Goal: Communication & Community: Answer question/provide support

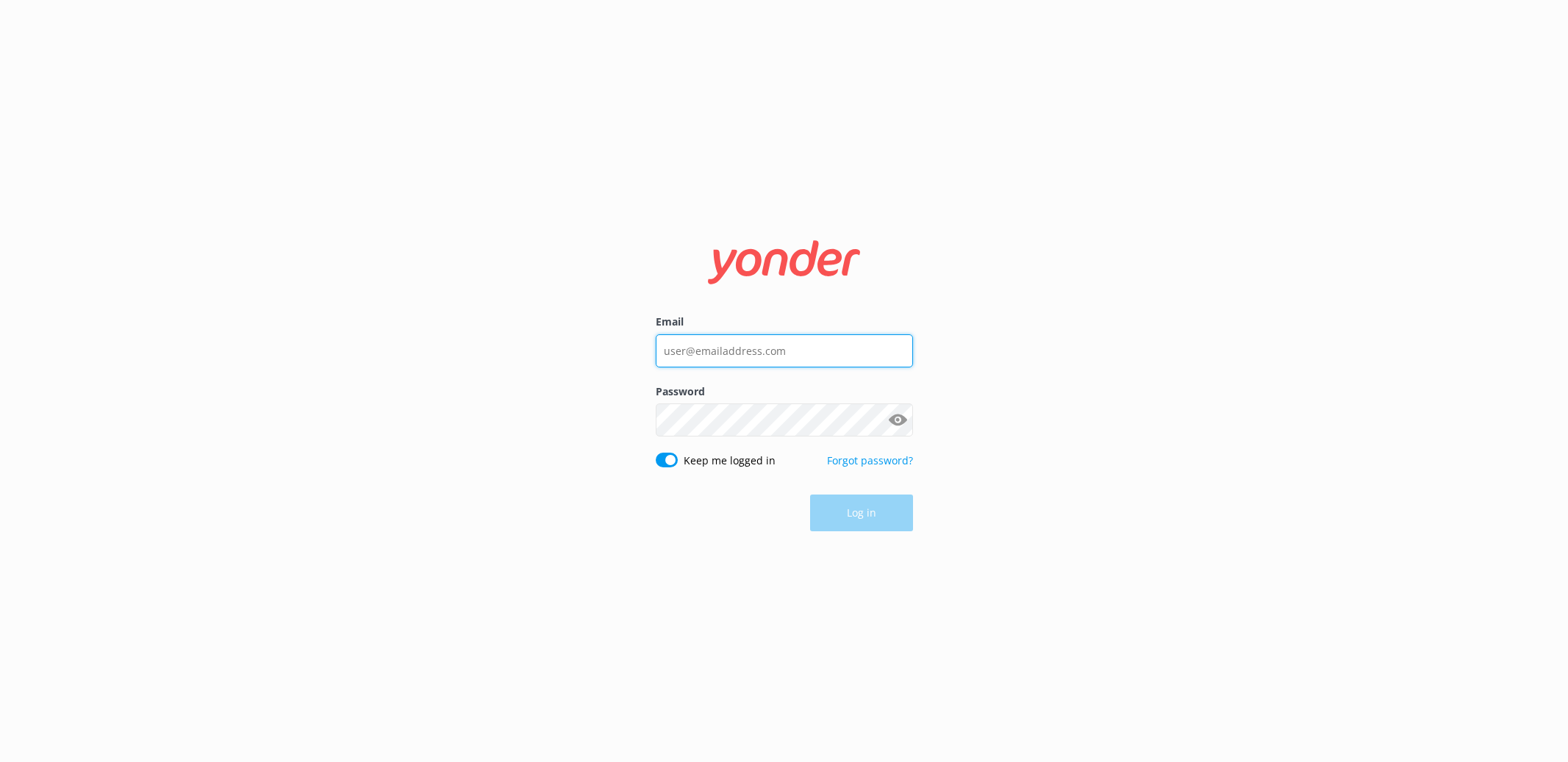
type input "[EMAIL_ADDRESS][DOMAIN_NAME]"
click at [813, 506] on div "Log in" at bounding box center [785, 513] width 257 height 37
click at [824, 513] on button "Log in" at bounding box center [862, 514] width 103 height 37
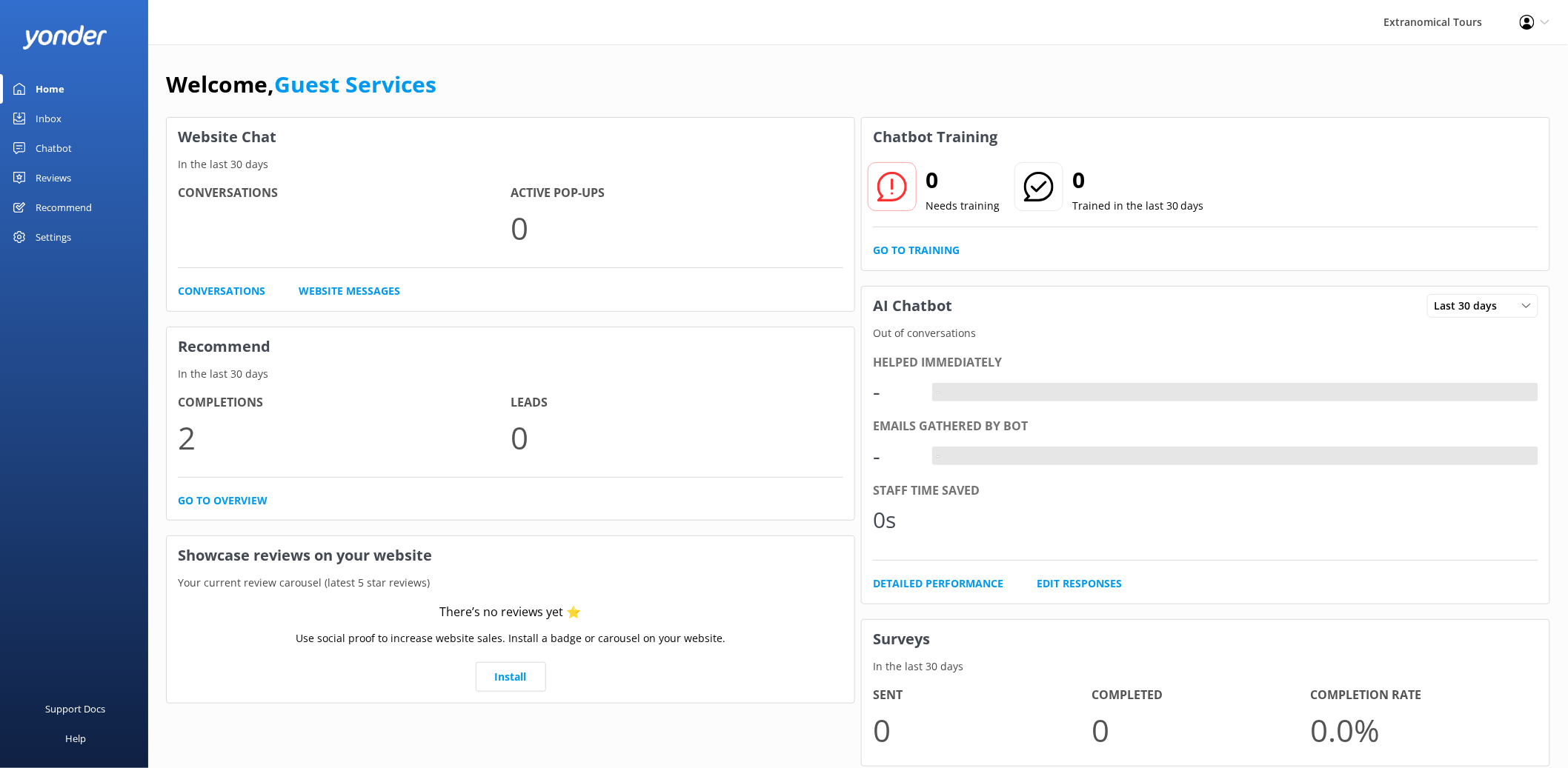
click at [69, 116] on link "Inbox" at bounding box center [74, 119] width 148 height 29
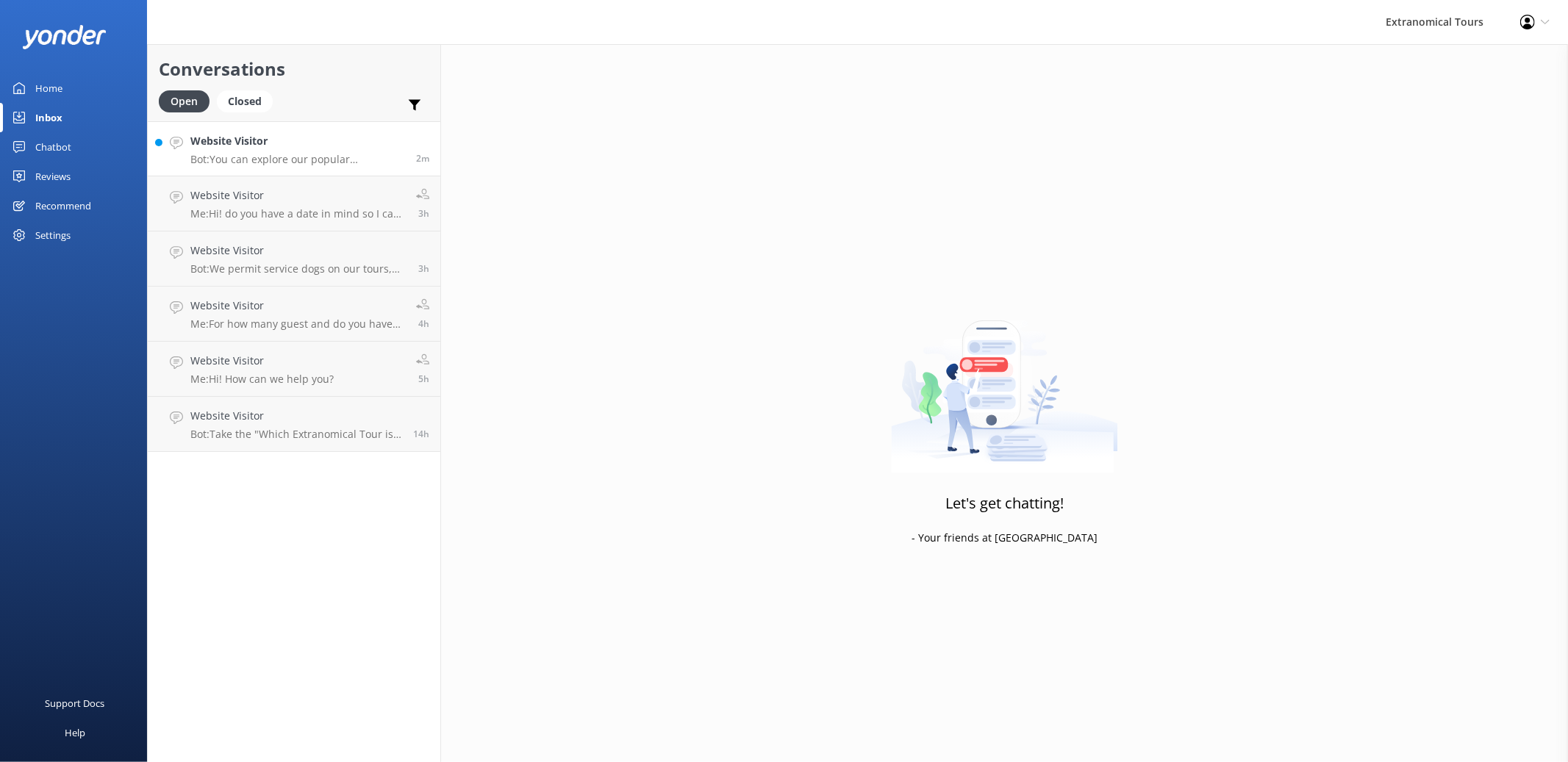
click at [286, 146] on h4 "Website Visitor" at bounding box center [297, 141] width 215 height 16
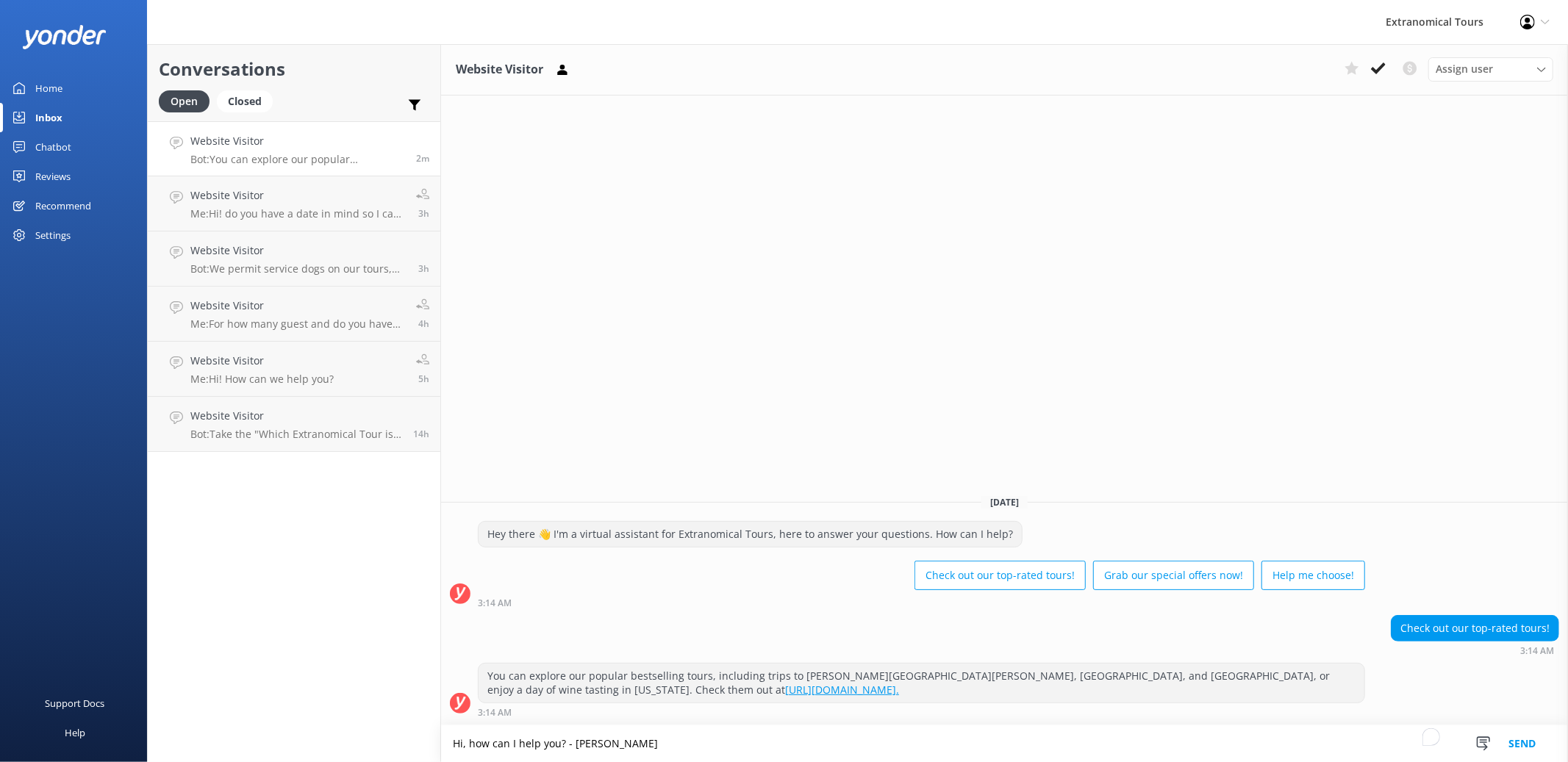
type textarea "Hi, how can I help you? - [PERSON_NAME]"
click at [1524, 749] on button "Send" at bounding box center [1522, 744] width 55 height 37
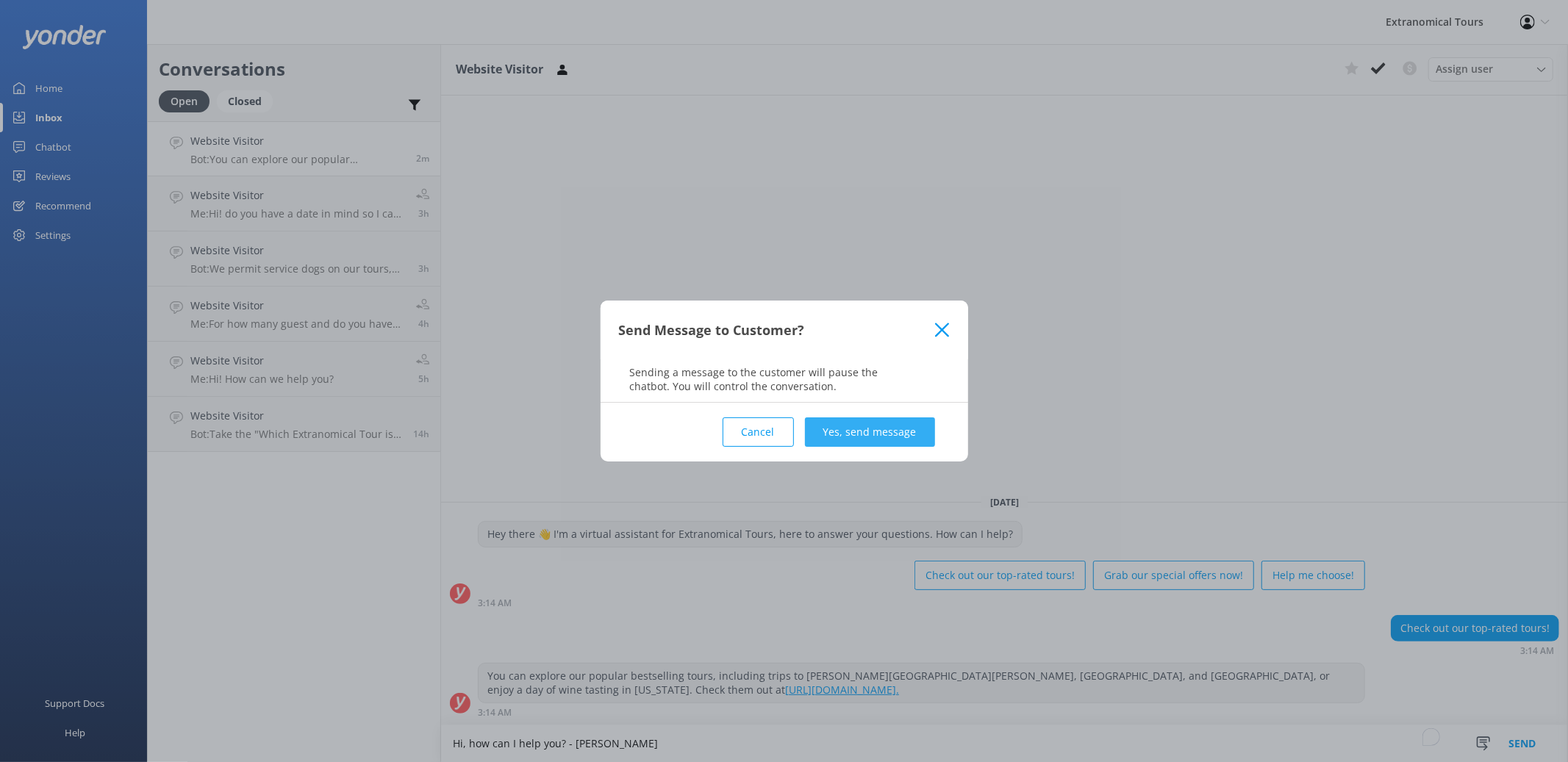
click at [904, 428] on button "Yes, send message" at bounding box center [870, 432] width 131 height 29
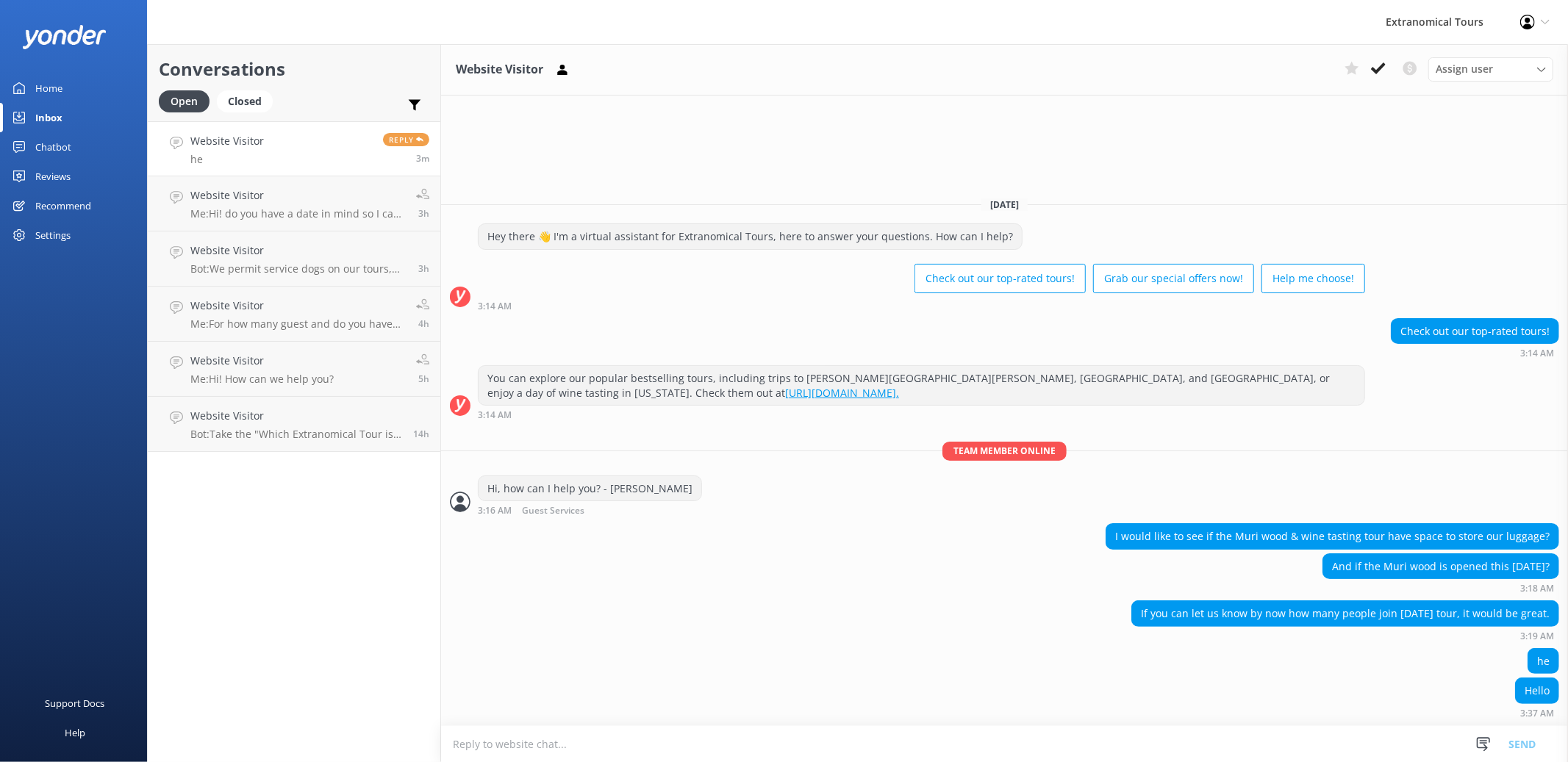
click at [360, 175] on link "Website Visitor he Reply 3m" at bounding box center [294, 149] width 293 height 55
click at [359, 157] on link "Website Visitor he Reply 3m" at bounding box center [294, 149] width 293 height 55
click at [536, 745] on textarea "To enrich screen reader interactions, please activate Accessibility in Grammarl…" at bounding box center [1004, 744] width 1127 height 36
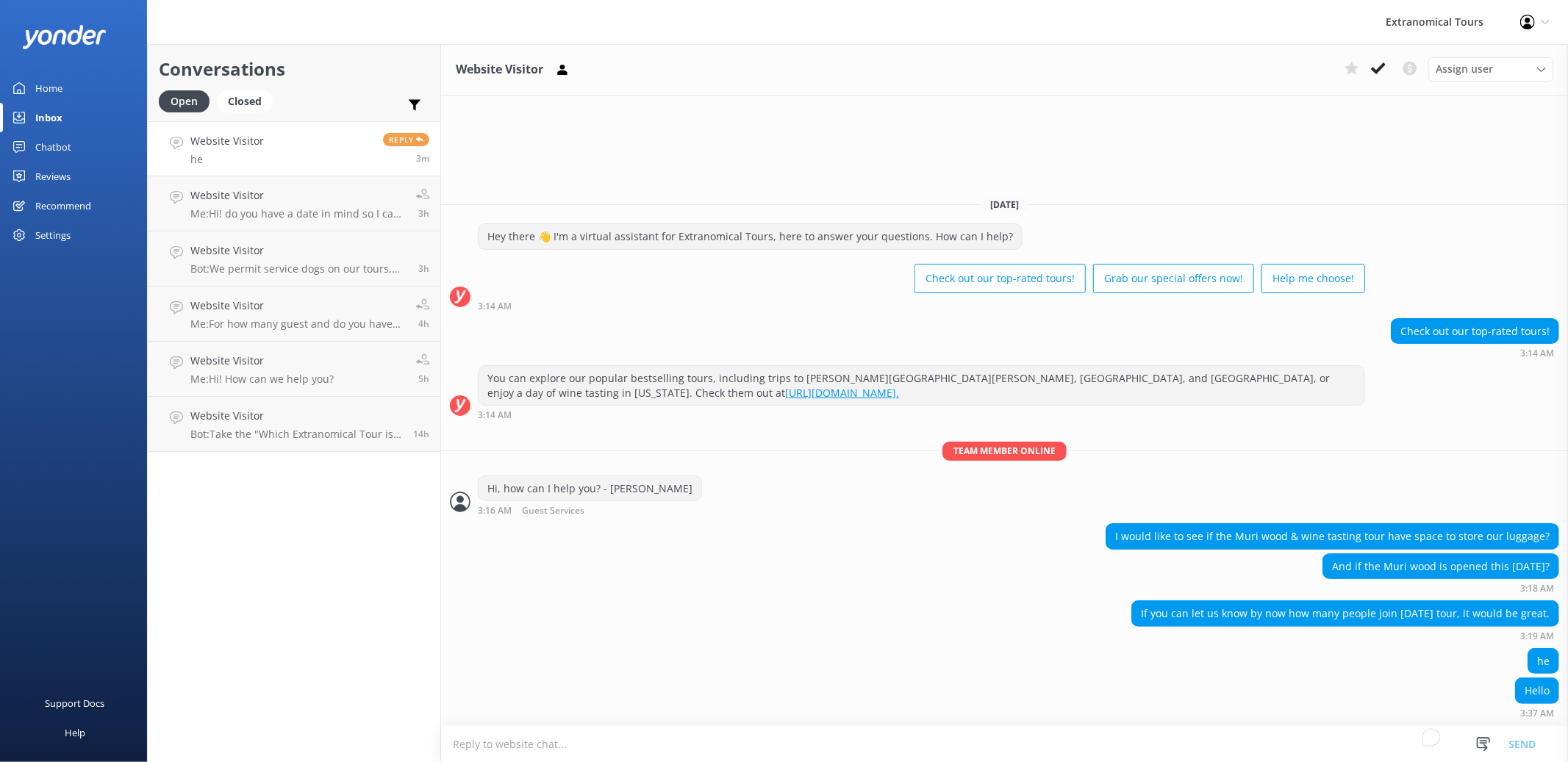
click at [536, 745] on textarea "To enrich screen reader interactions, please activate Accessibility in Grammarl…" at bounding box center [1004, 744] width 1127 height 36
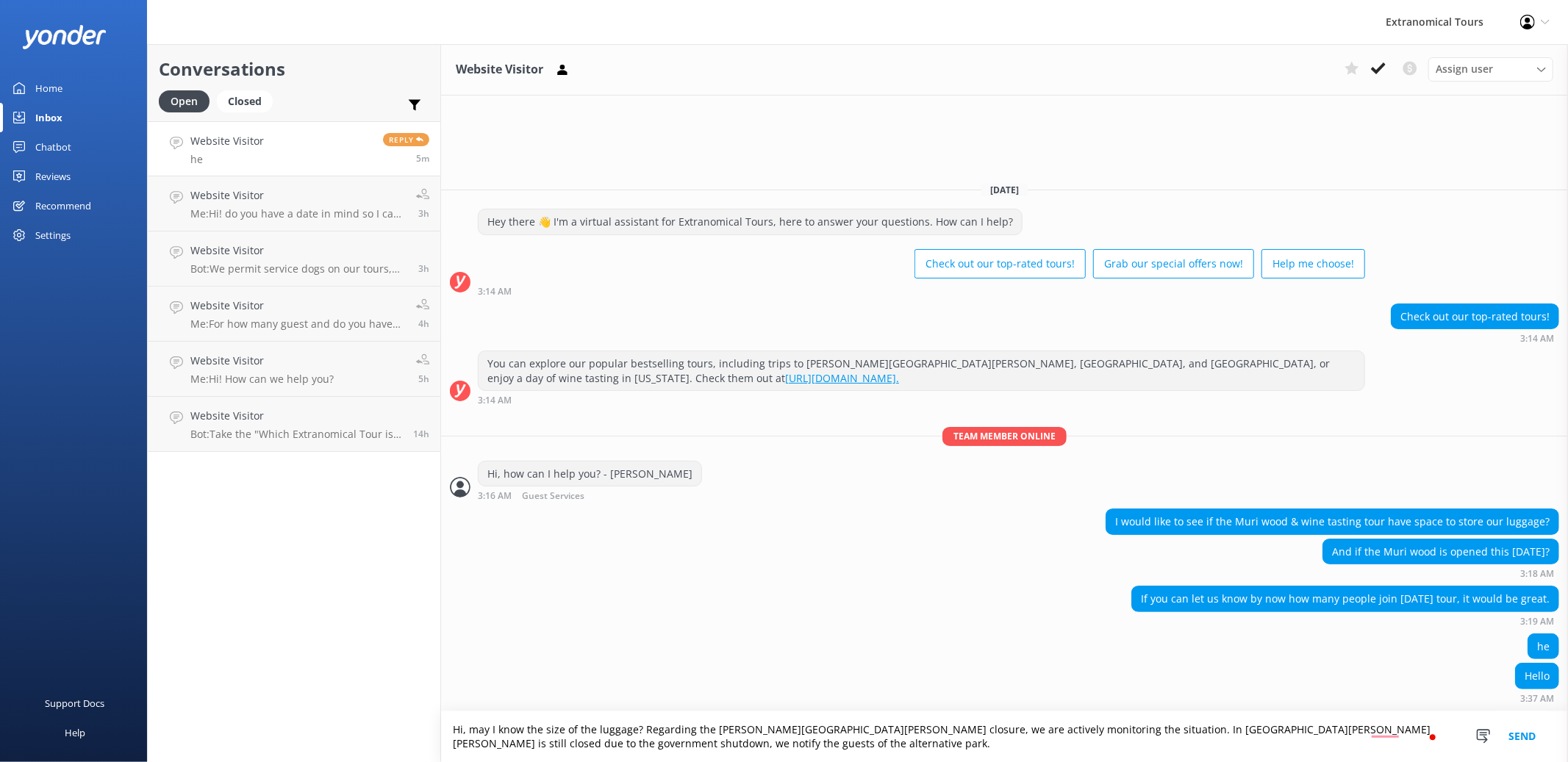
click at [1002, 754] on textarea "Hi, may I know the size of the luggage? Regarding the [PERSON_NAME][GEOGRAPHIC_…" at bounding box center [1004, 737] width 1127 height 51
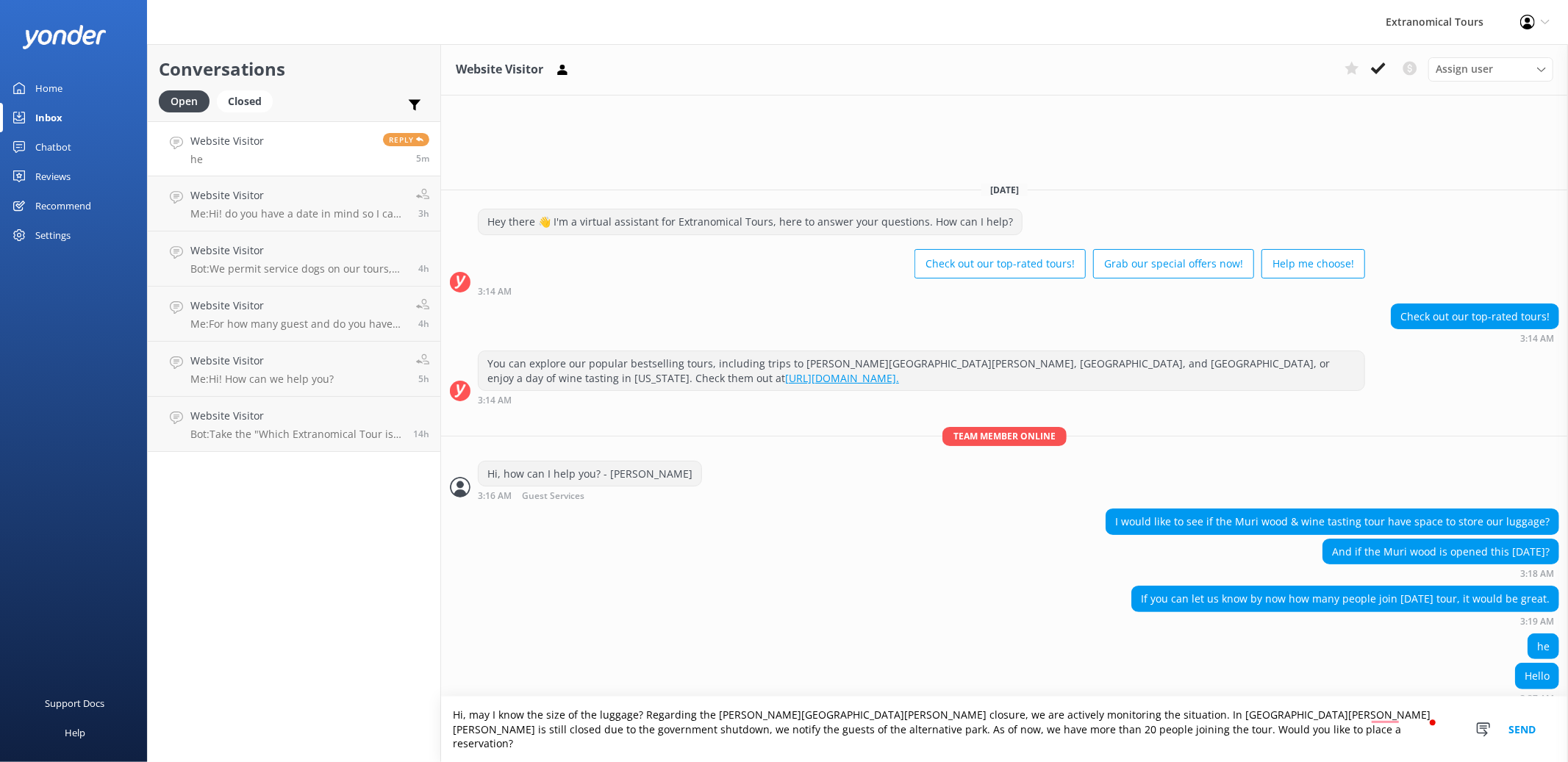
type textarea "Hi, may I know the size of the luggage? Regarding the [PERSON_NAME][GEOGRAPHIC_…"
click at [1512, 732] on button "Send" at bounding box center [1522, 729] width 55 height 65
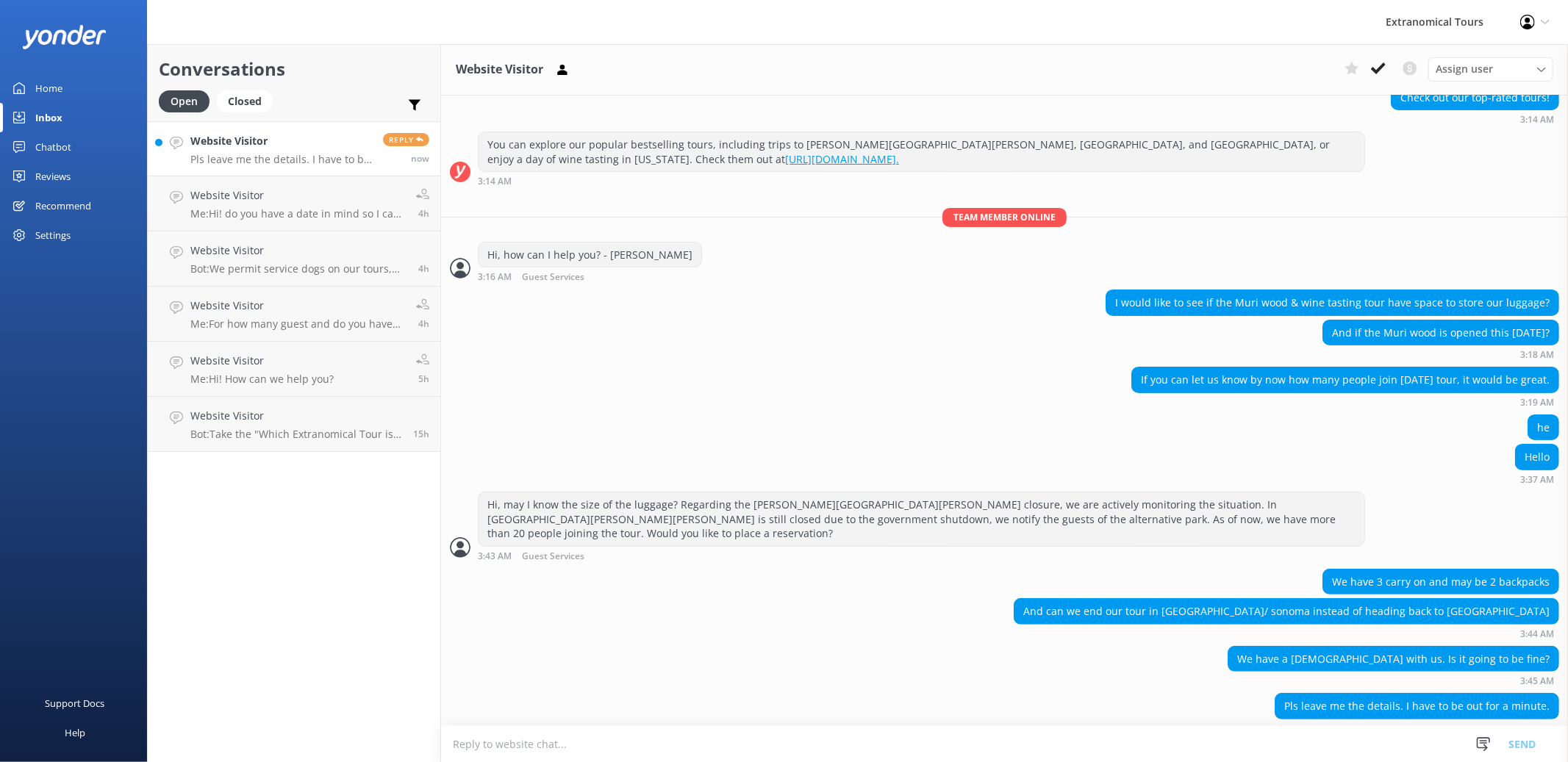
scroll to position [146, 0]
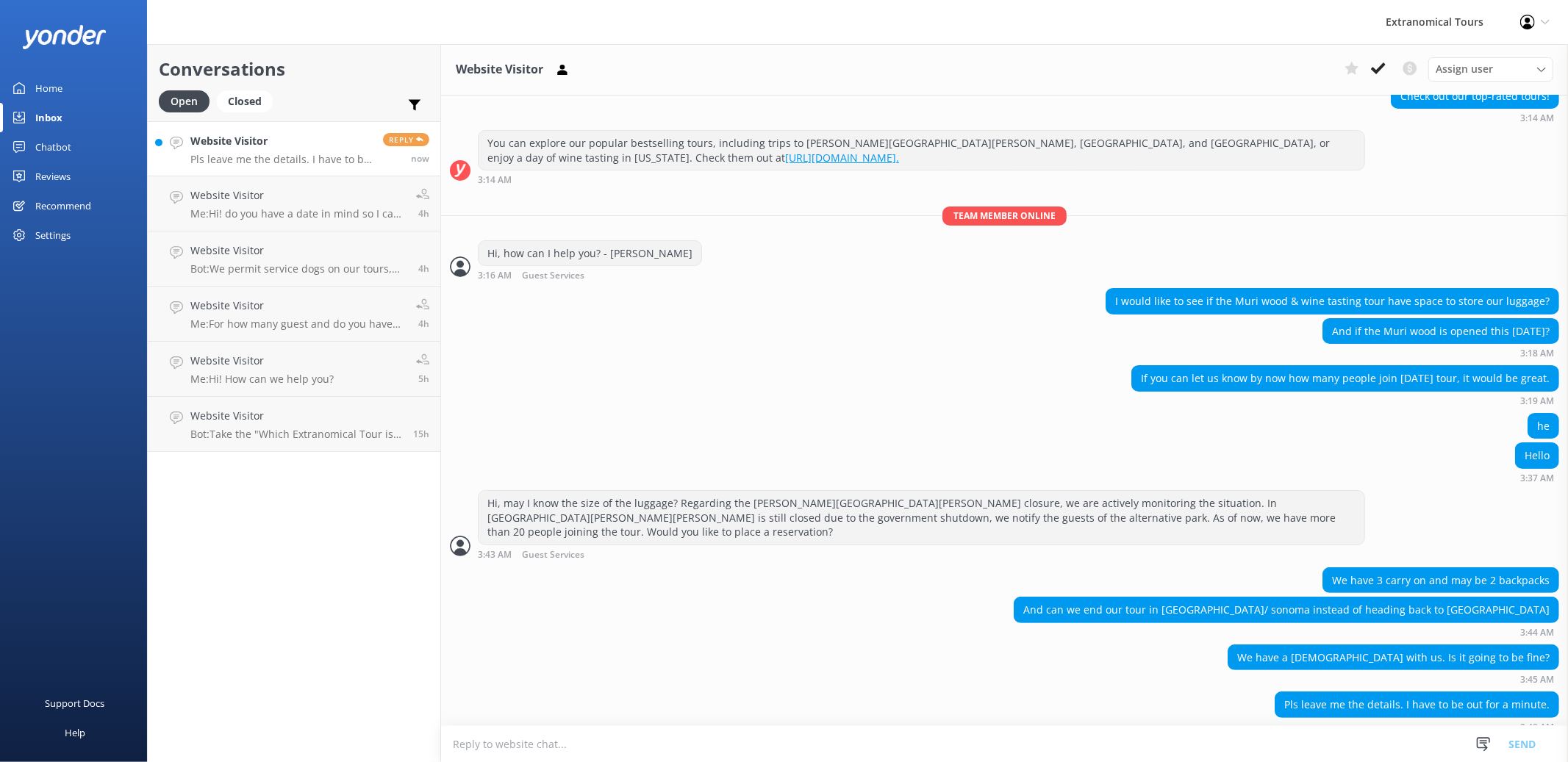
click at [982, 752] on textarea "To enrich screen reader interactions, please activate Accessibility in Grammarl…" at bounding box center [1004, 744] width 1127 height 36
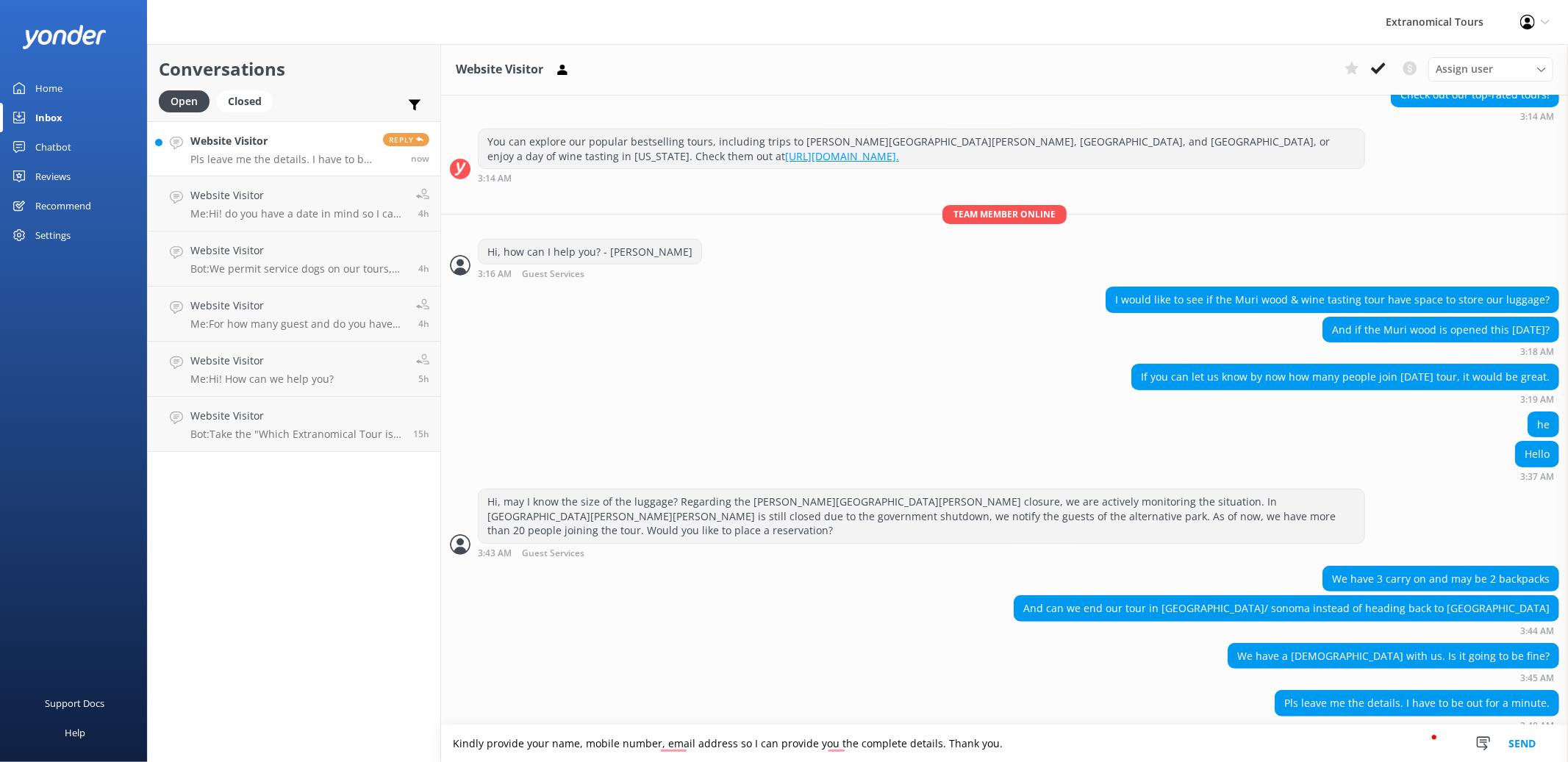
type textarea "Kindly provide your name, mobile number, email address so I can provide you the…"
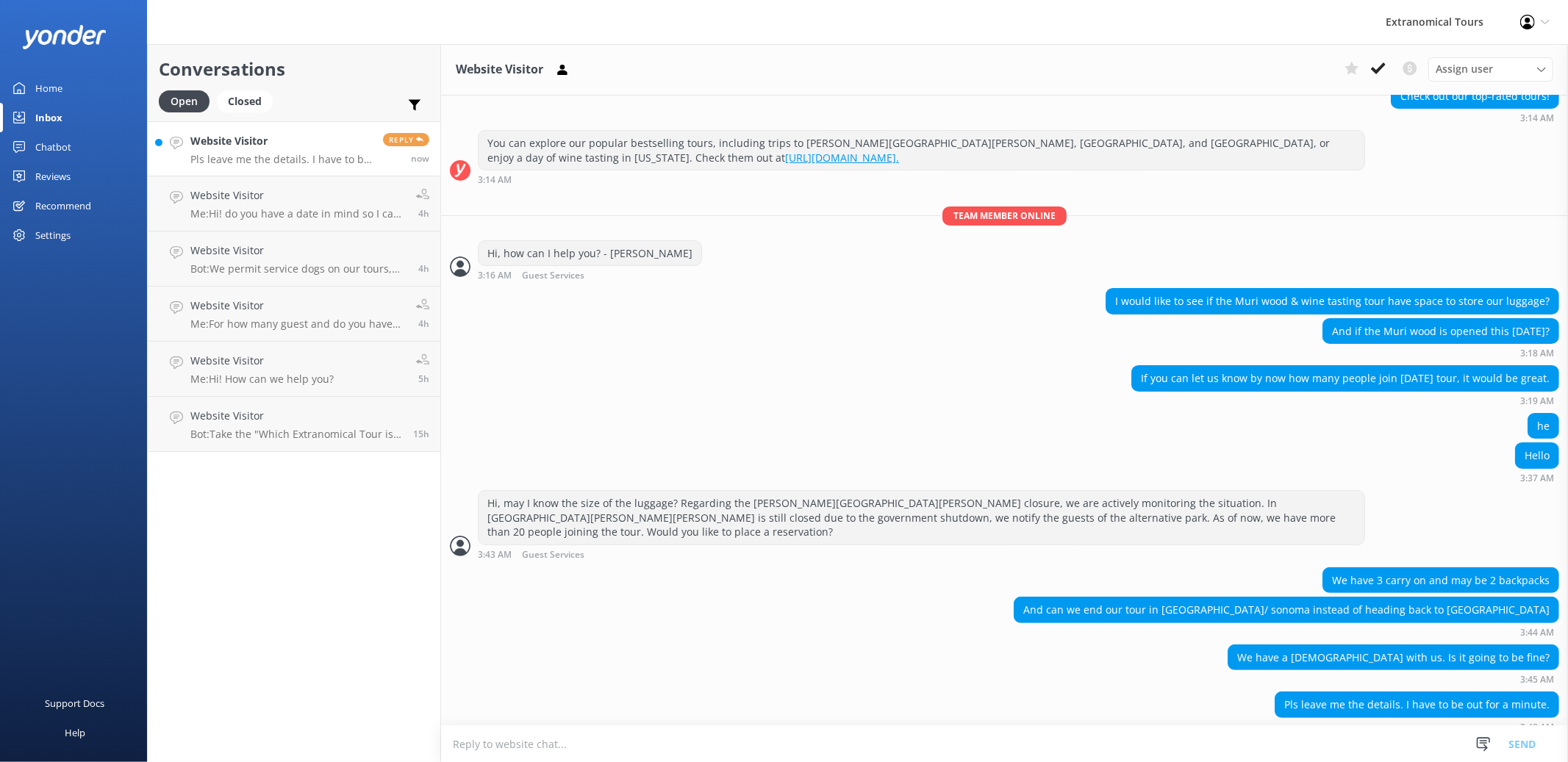
scroll to position [193, 0]
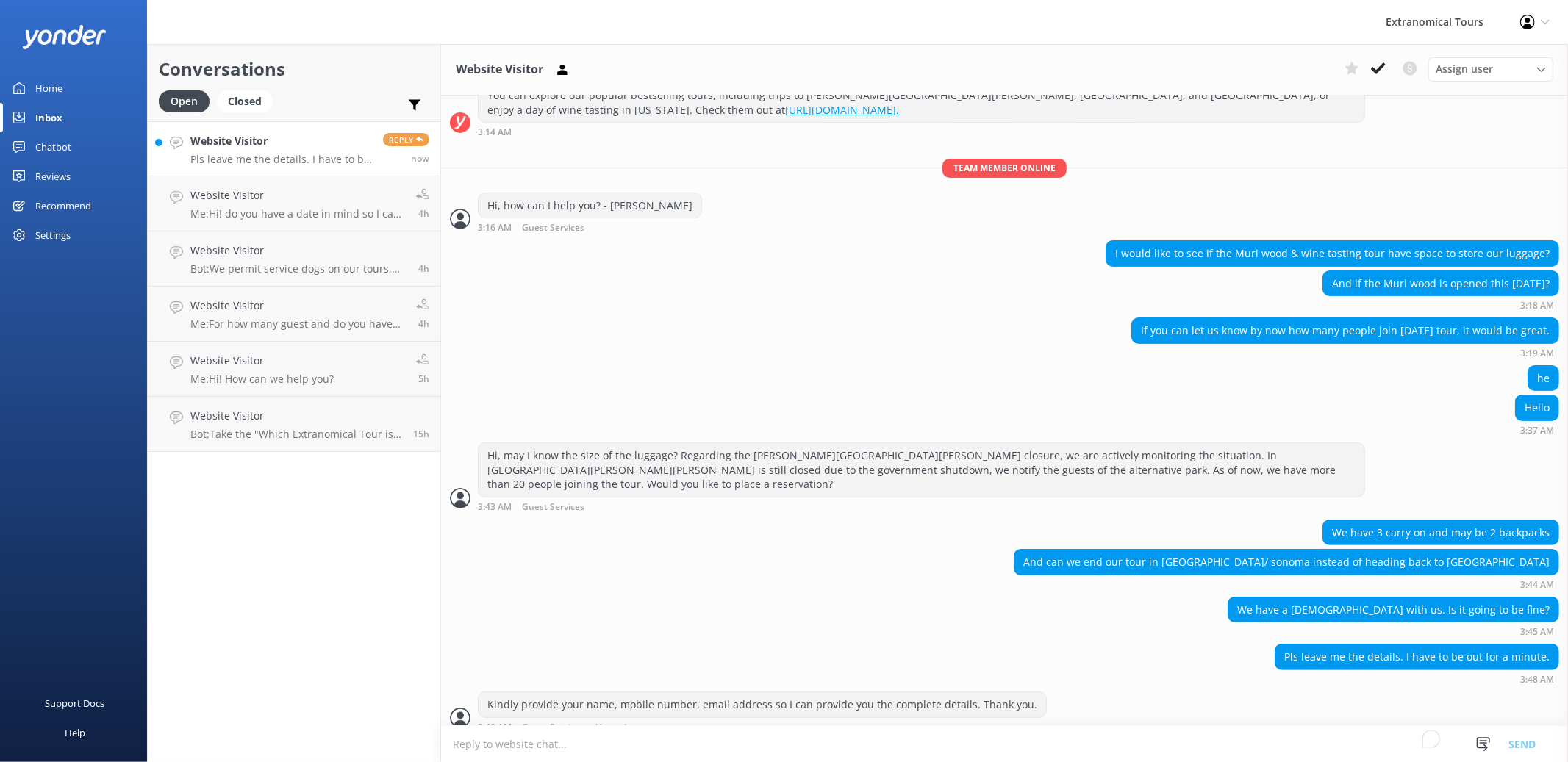
click at [1084, 738] on textarea "To enrich screen reader interactions, please activate Accessibility in Grammarl…" at bounding box center [1004, 744] width 1127 height 36
